Goal: Task Accomplishment & Management: Use online tool/utility

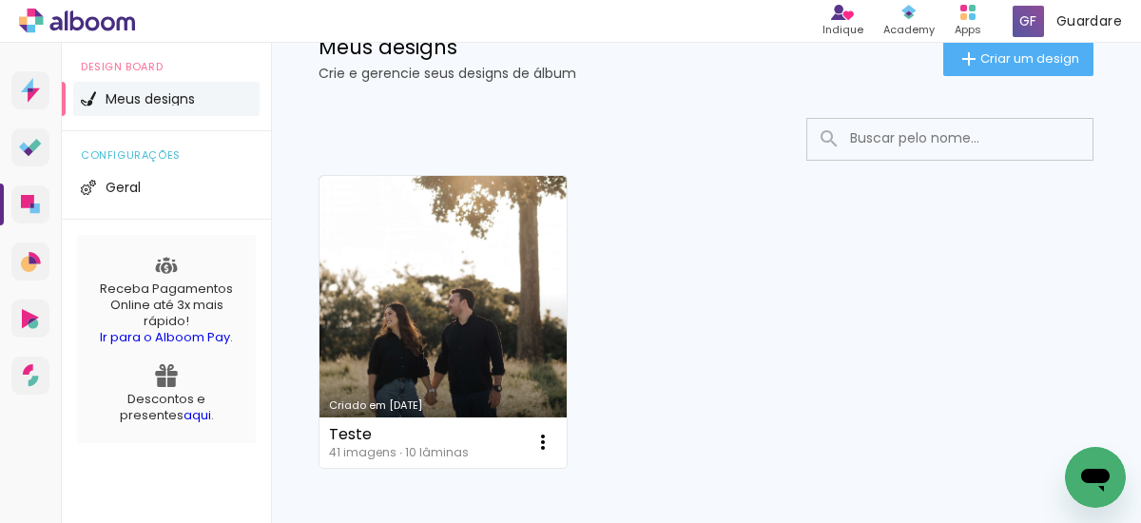
scroll to position [68, 0]
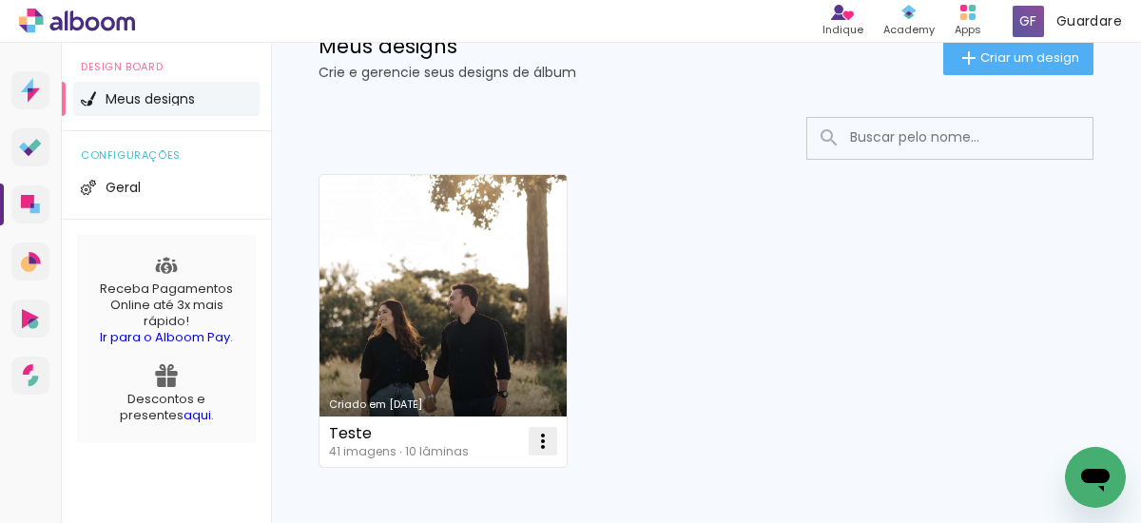
click at [536, 444] on iron-icon at bounding box center [542, 441] width 23 height 23
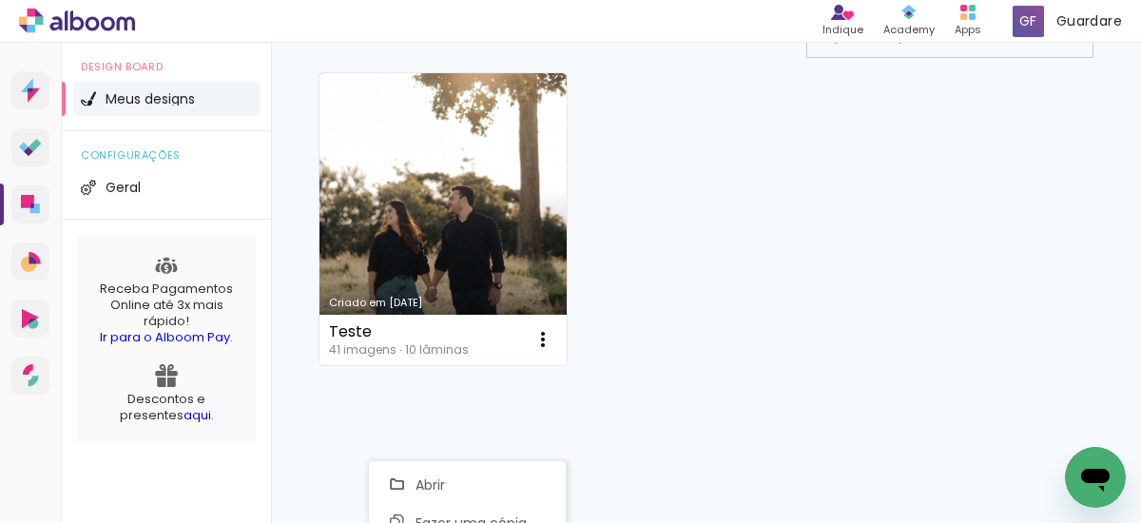
scroll to position [174, 0]
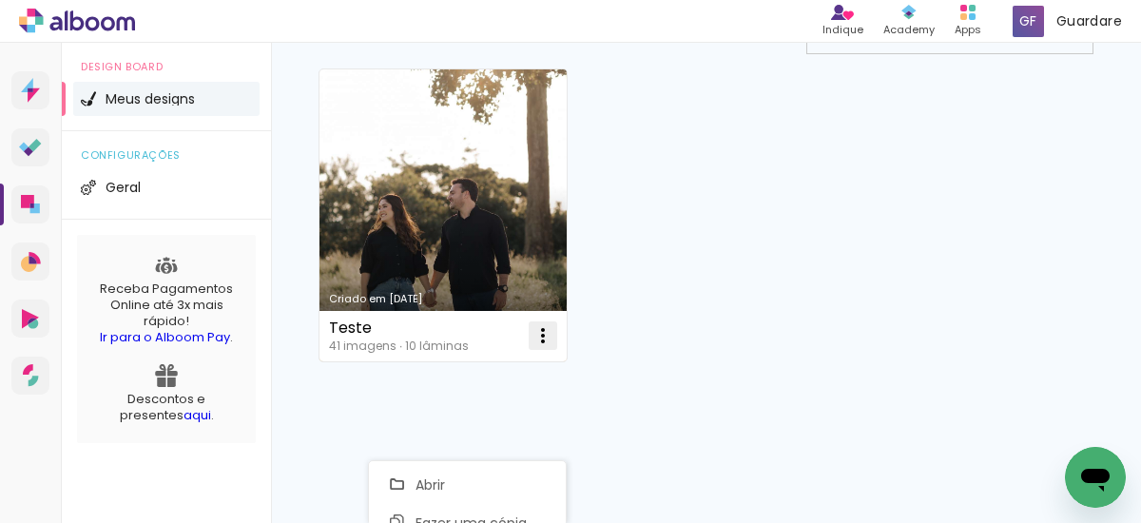
click at [546, 342] on iron-icon at bounding box center [542, 335] width 23 height 23
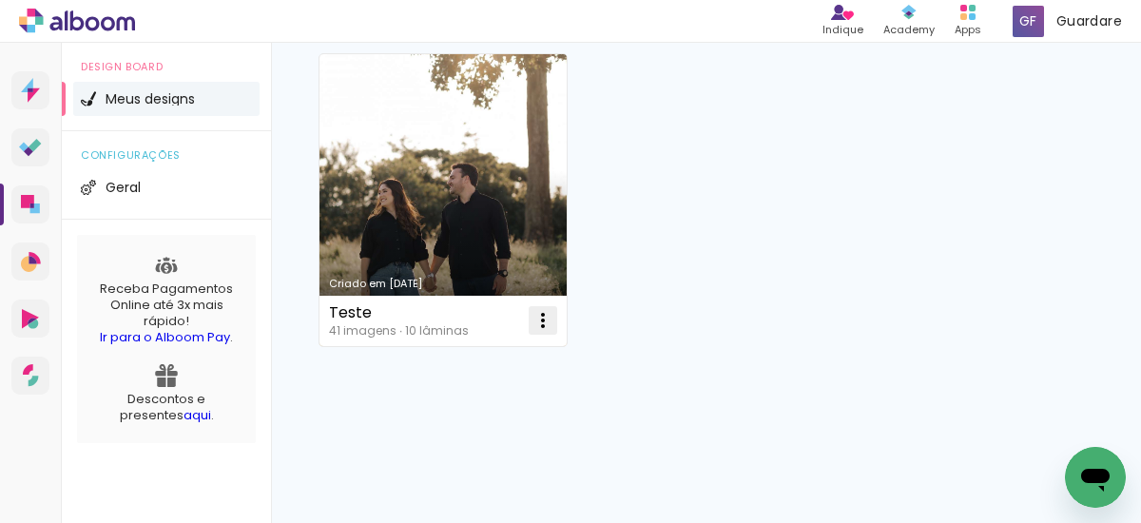
scroll to position [190, 0]
click at [545, 331] on iron-icon at bounding box center [542, 319] width 23 height 23
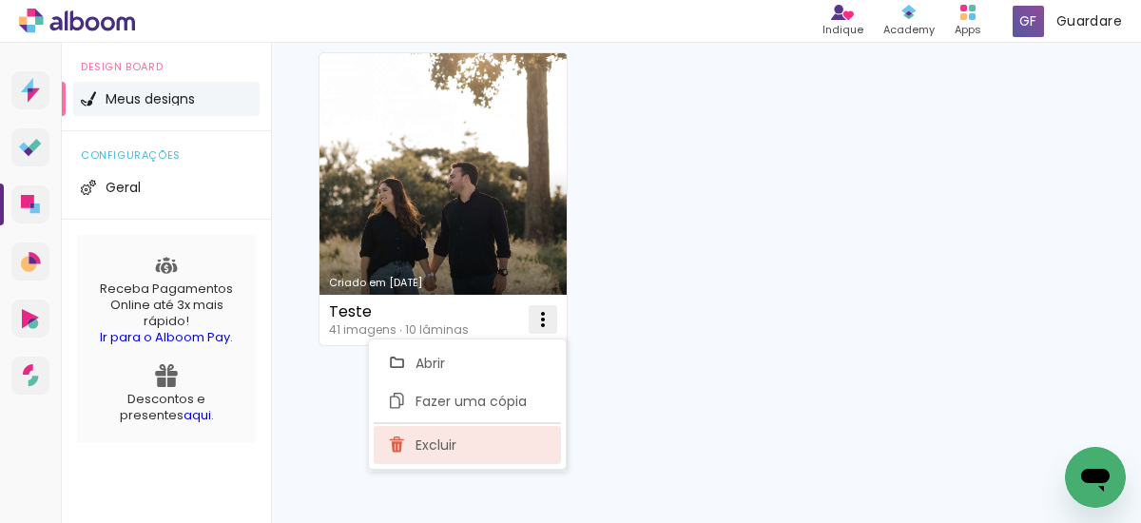
click at [454, 444] on span "Excluir" at bounding box center [435, 444] width 41 height 13
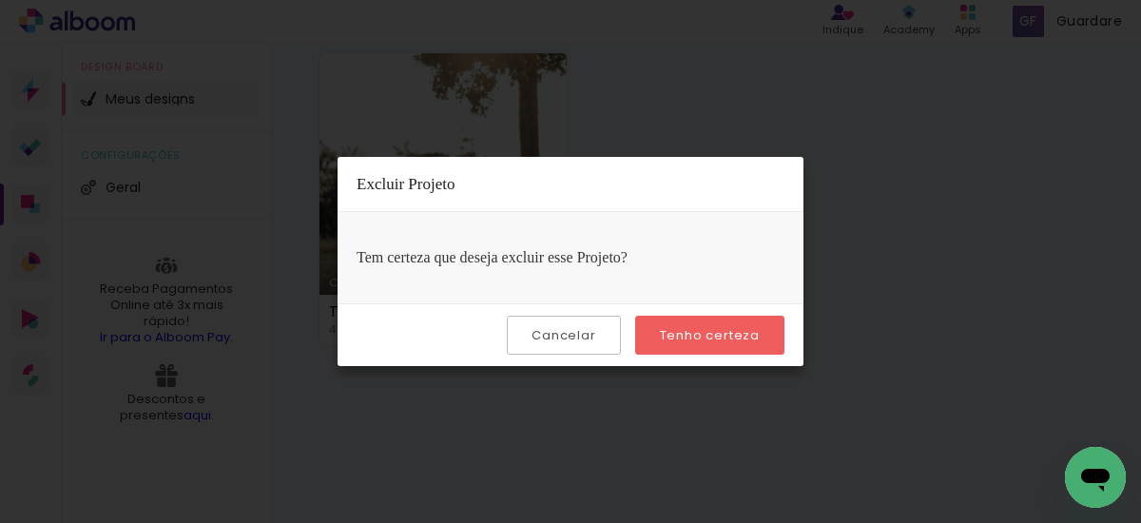
click at [0, 0] on slot "Tenho certeza" at bounding box center [0, 0] width 0 height 0
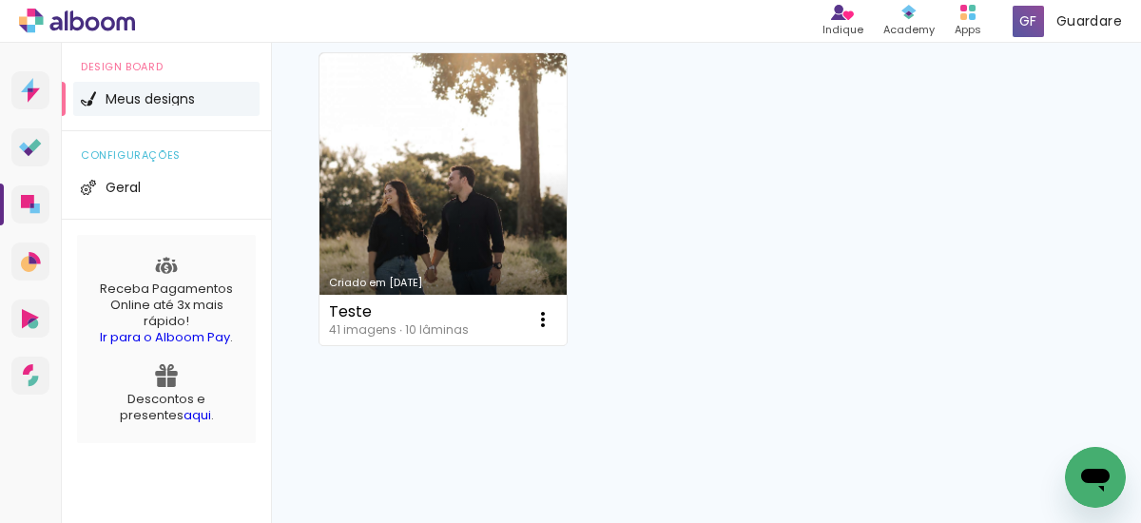
scroll to position [0, 0]
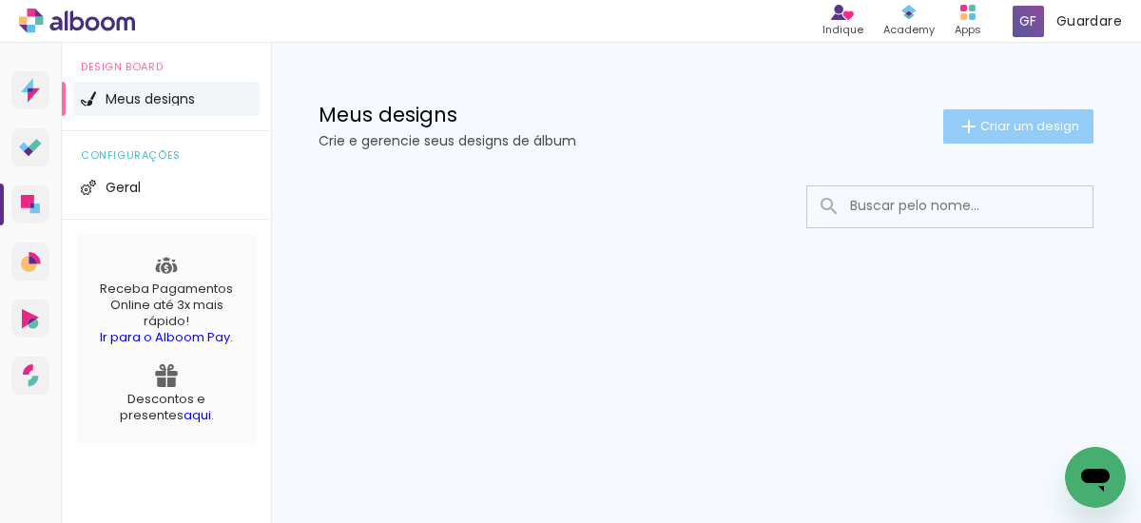
click at [992, 127] on span "Criar um design" at bounding box center [1029, 126] width 99 height 12
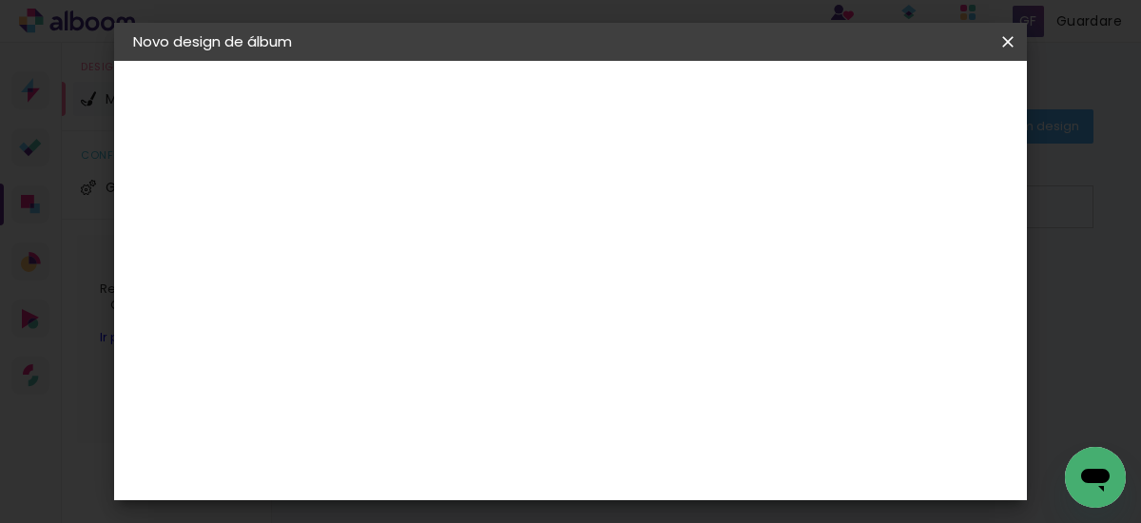
click at [444, 257] on input at bounding box center [444, 255] width 0 height 29
type input "C"
type input "Bruna e [PERSON_NAME]"
type paper-input "Bruna e [PERSON_NAME]"
click at [0, 0] on slot "Avançar" at bounding box center [0, 0] width 0 height 0
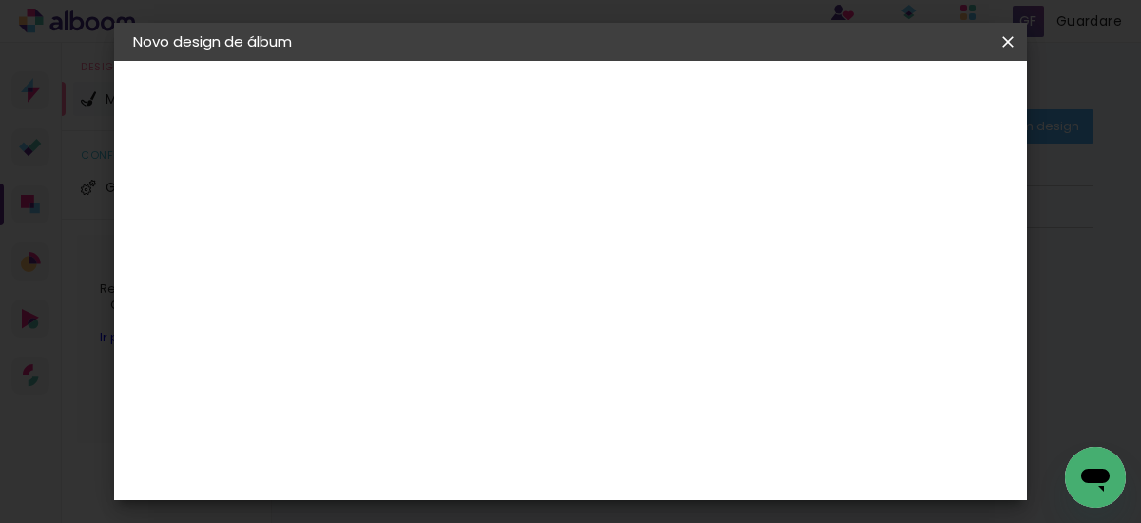
click at [501, 374] on div at bounding box center [492, 375] width 192 height 2
type input "lui"
type paper-input "lui"
click at [558, 433] on div "[PERSON_NAME]" at bounding box center [495, 429] width 126 height 15
click at [0, 0] on slot "Tamanho Livre" at bounding box center [0, 0] width 0 height 0
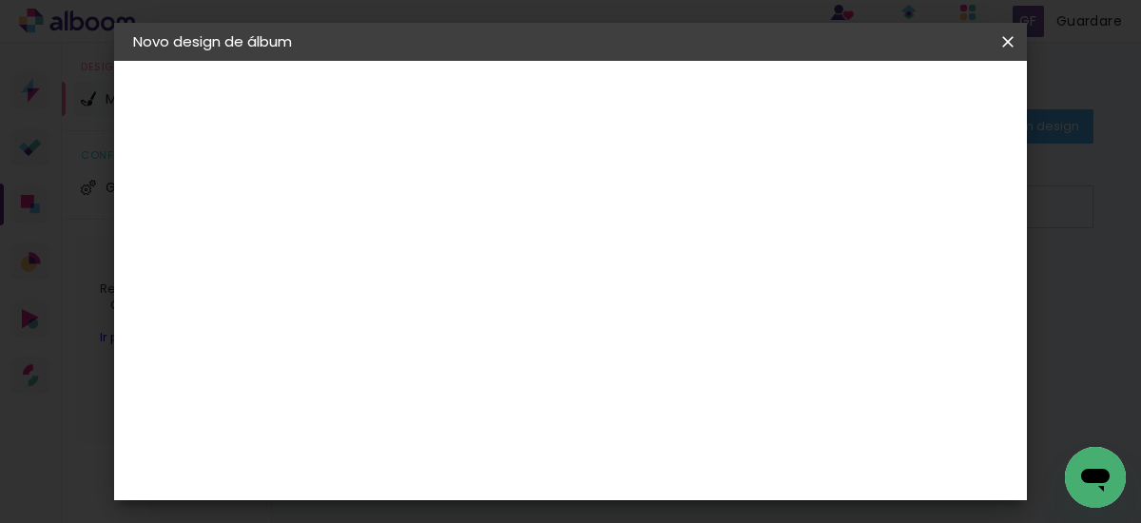
click at [568, 440] on paper-item "[PERSON_NAME]" at bounding box center [479, 430] width 178 height 42
click at [0, 0] on slot "Tamanho Livre" at bounding box center [0, 0] width 0 height 0
click at [558, 431] on div "[PERSON_NAME]" at bounding box center [495, 429] width 126 height 15
click at [0, 0] on slot "Avançar" at bounding box center [0, 0] width 0 height 0
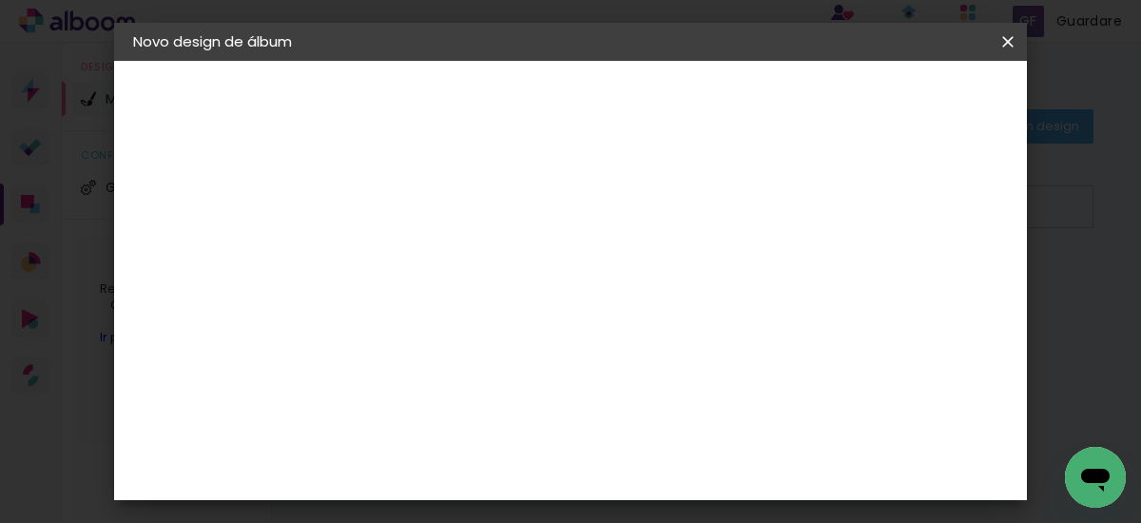
click at [518, 305] on input "text" at bounding box center [481, 319] width 74 height 29
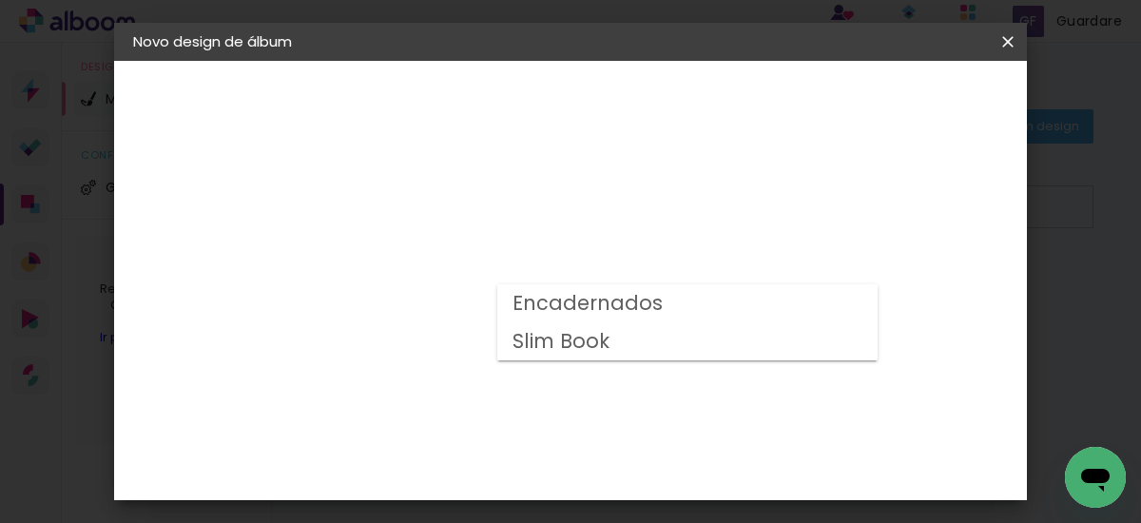
click at [671, 299] on paper-item "Encadernados" at bounding box center [687, 303] width 380 height 38
type input "Encadernados"
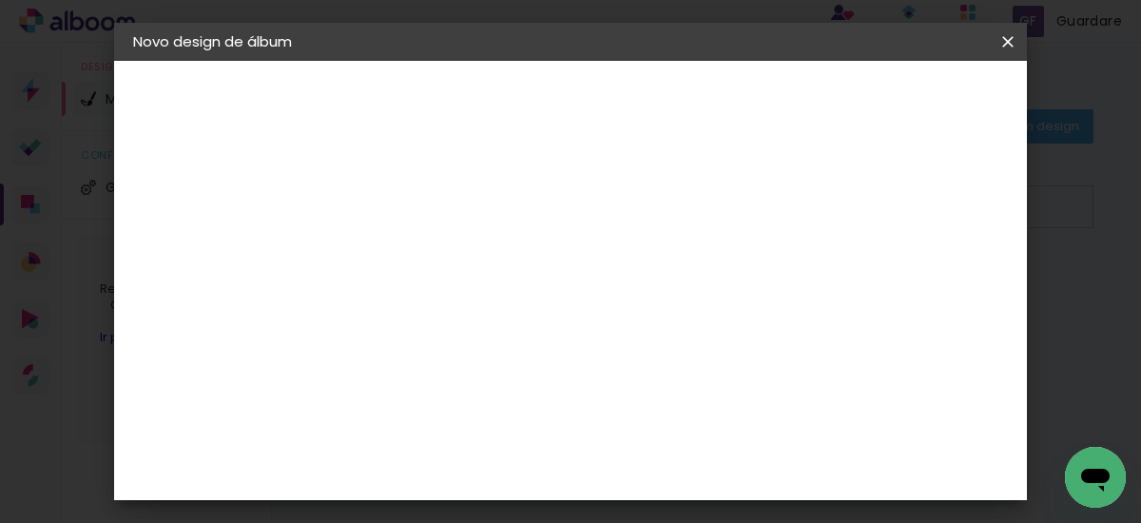
scroll to position [252, 0]
click at [572, 266] on span "24 x 60" at bounding box center [528, 285] width 88 height 39
click at [0, 0] on slot "Avançar" at bounding box center [0, 0] width 0 height 0
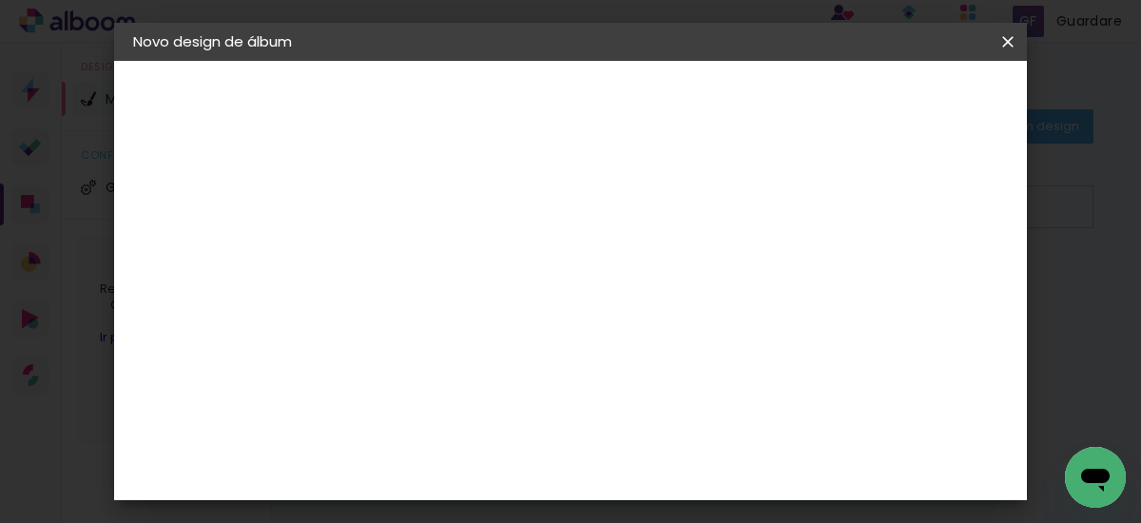
click at [539, 198] on div at bounding box center [530, 197] width 17 height 17
type paper-checkbox "on"
click at [655, 102] on span "Iniciar design" at bounding box center [633, 107] width 44 height 27
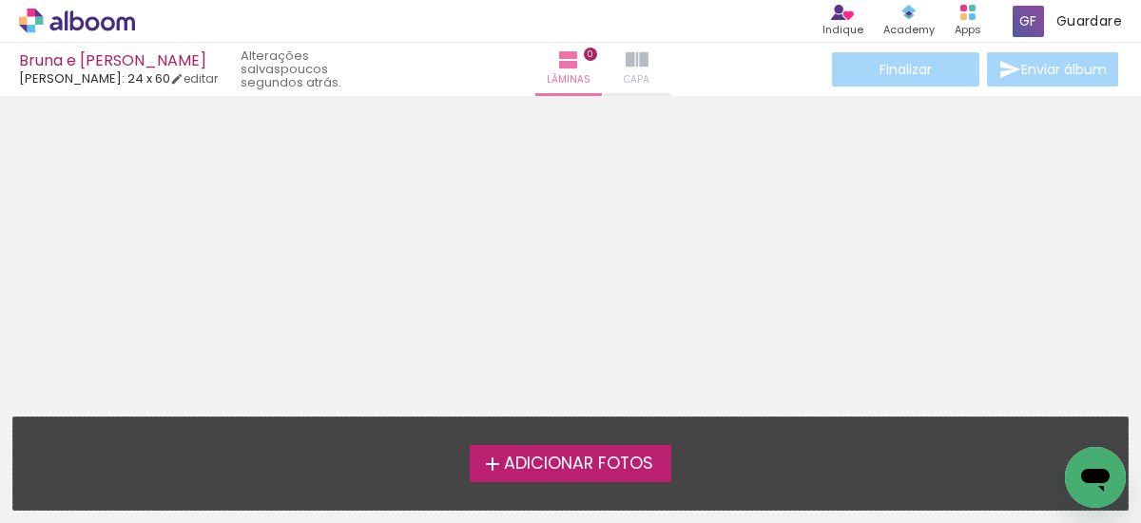
click at [626, 63] on iron-icon at bounding box center [637, 59] width 23 height 23
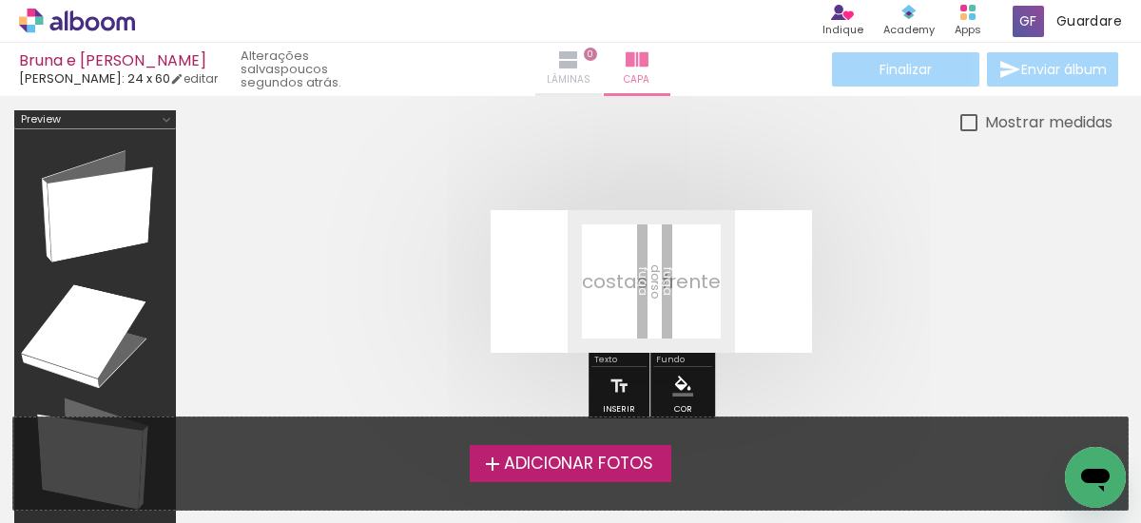
click at [557, 66] on iron-icon at bounding box center [568, 59] width 23 height 23
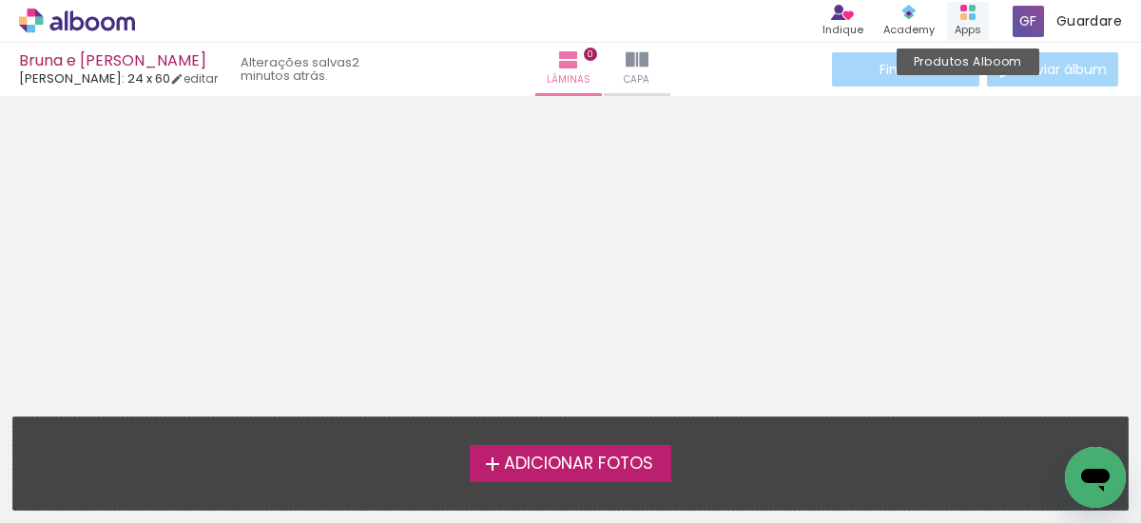
click at [957, 25] on div "Apps" at bounding box center [968, 30] width 27 height 16
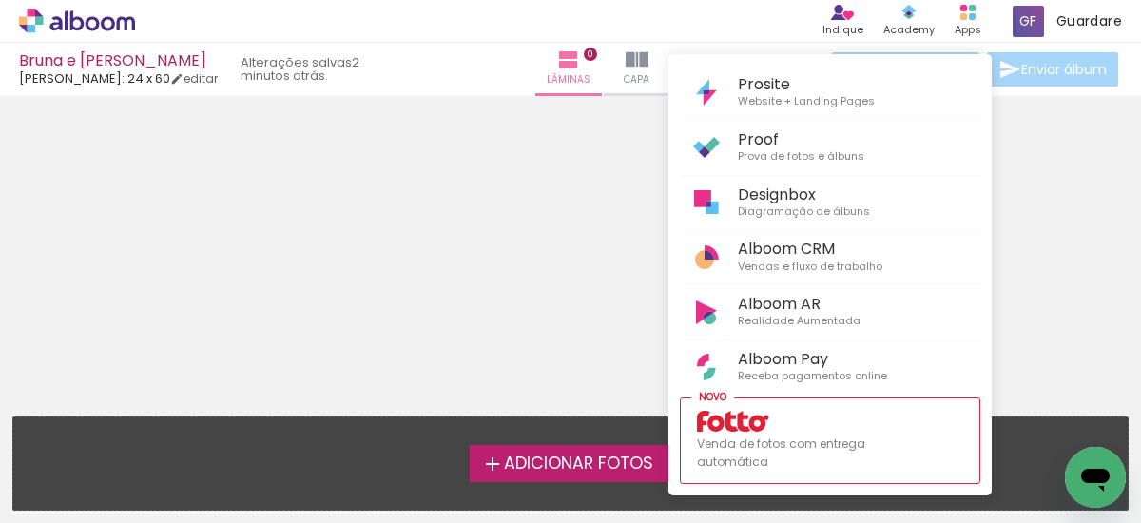
click at [1079, 15] on div at bounding box center [570, 261] width 1141 height 523
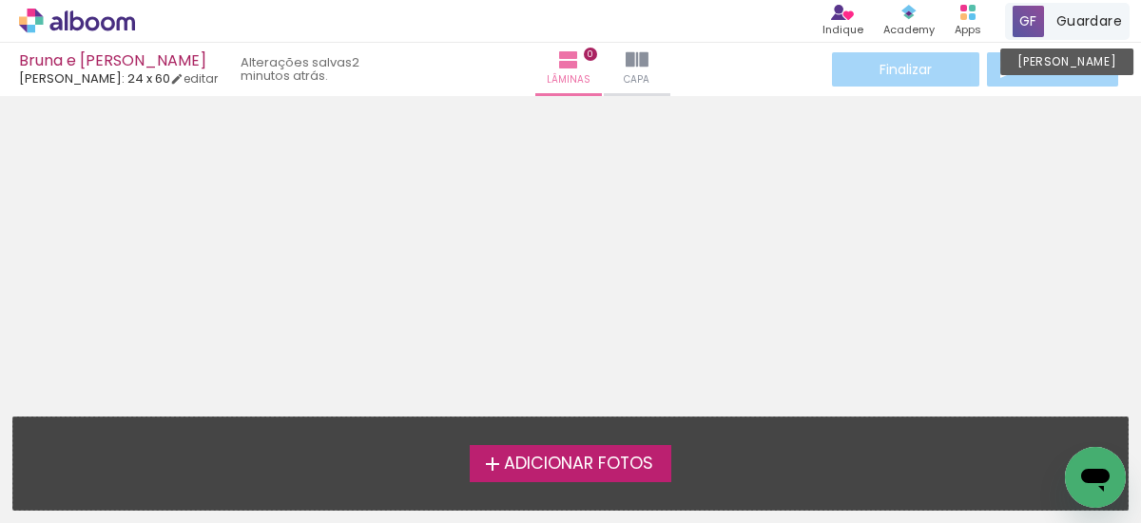
click at [1079, 17] on span "Guardare" at bounding box center [1089, 21] width 66 height 20
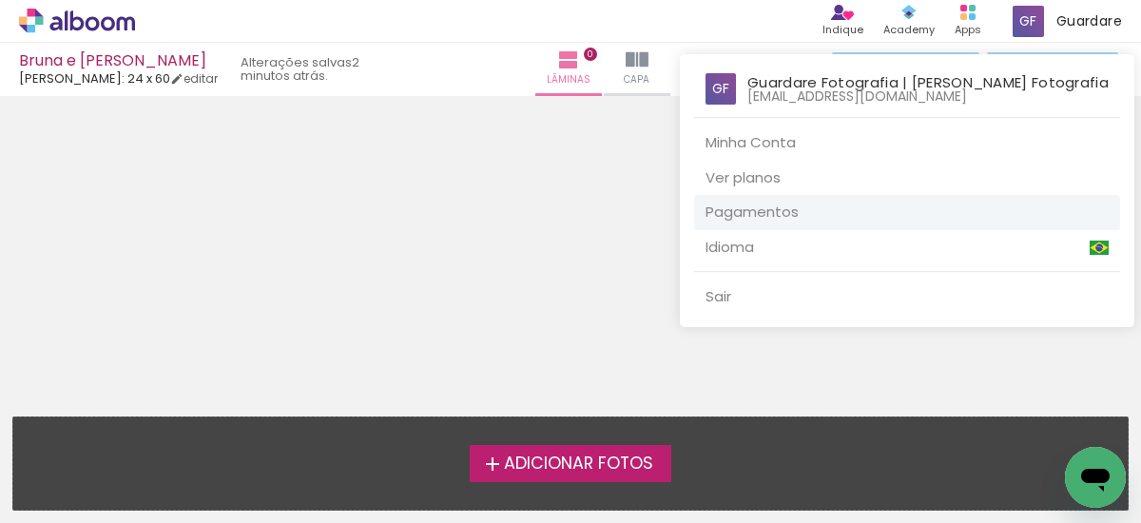
click at [751, 221] on link "Pagamentos" at bounding box center [907, 212] width 426 height 35
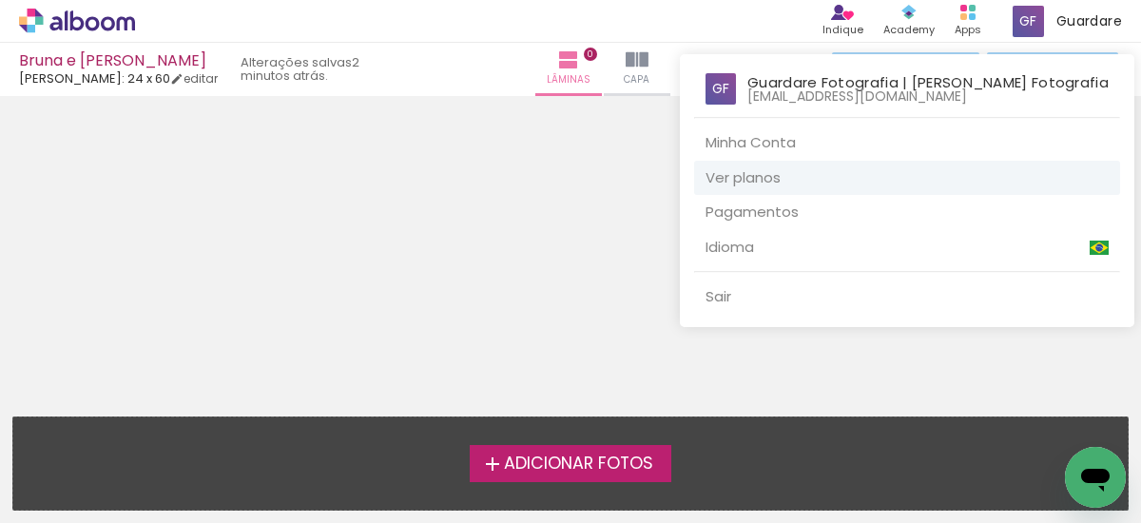
click at [741, 178] on link "Ver planos" at bounding box center [907, 178] width 426 height 35
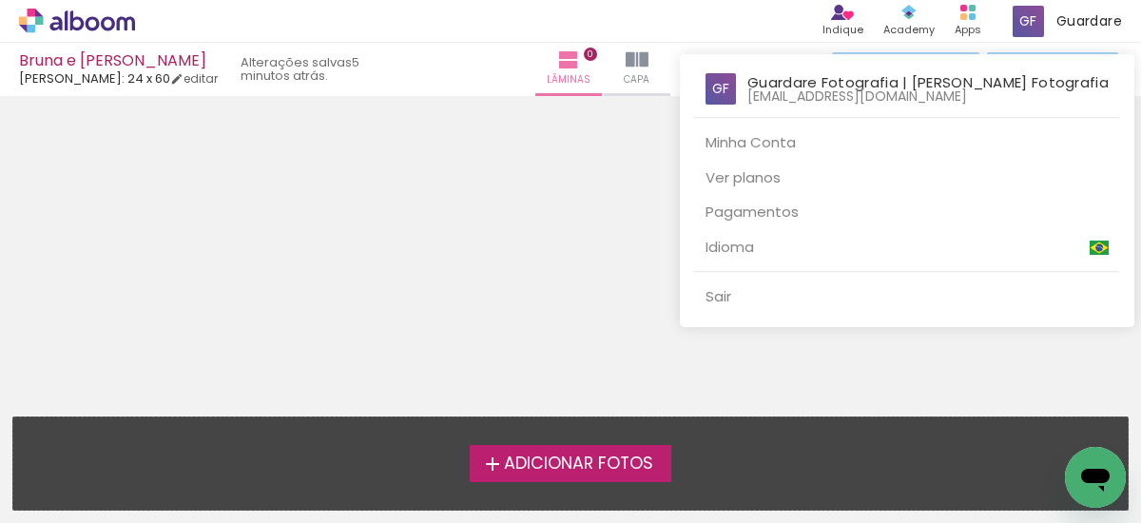
click at [517, 212] on div at bounding box center [570, 261] width 1141 height 523
